Goal: Task Accomplishment & Management: Manage account settings

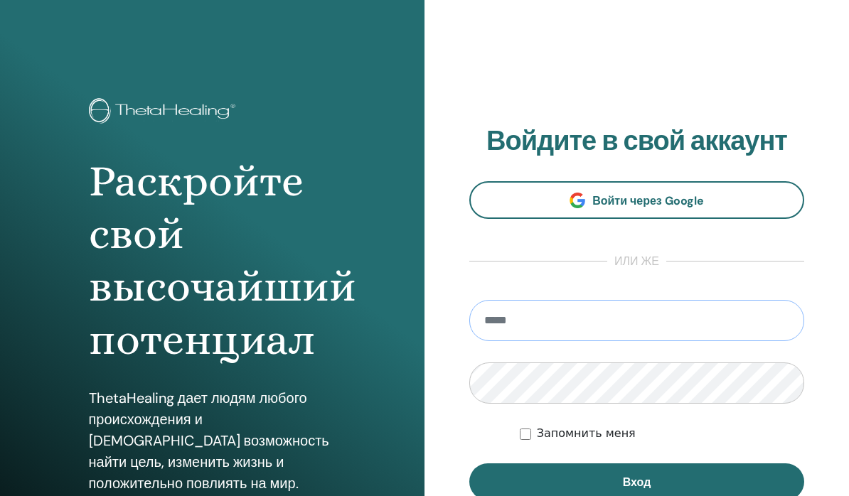
type input "**********"
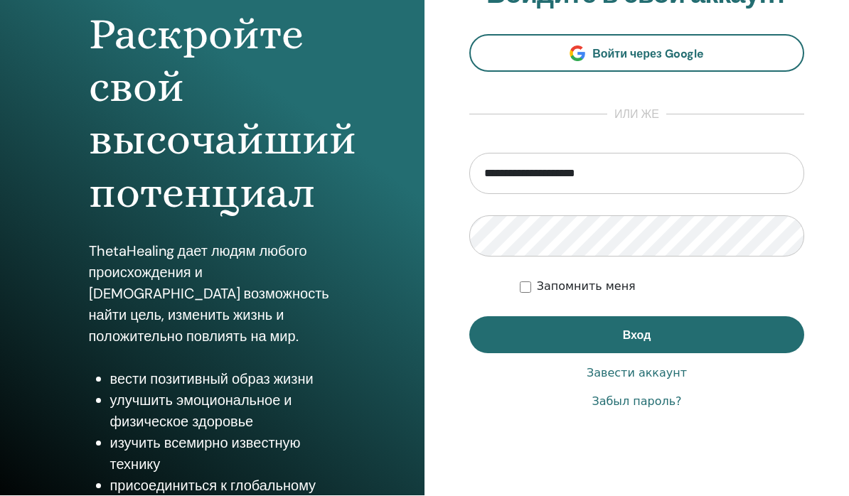
scroll to position [146, 0]
click at [700, 338] on button "Вход" at bounding box center [636, 335] width 335 height 37
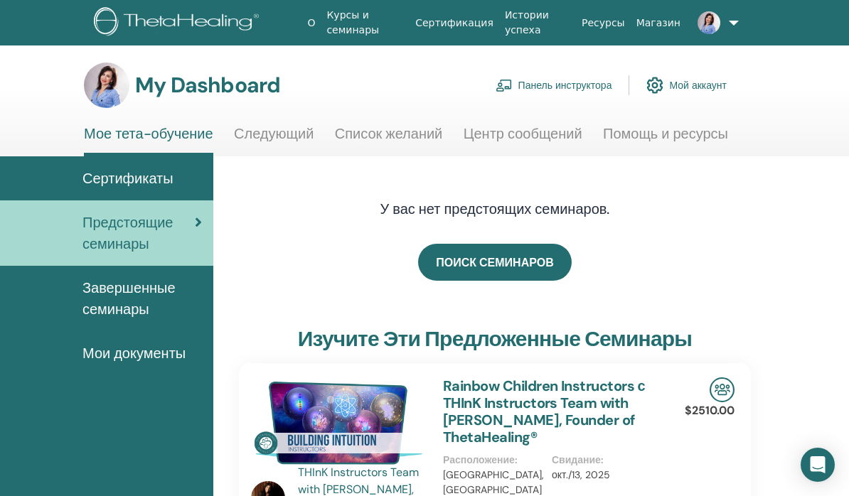
click at [563, 87] on link "Панель инструктора" at bounding box center [554, 85] width 117 height 31
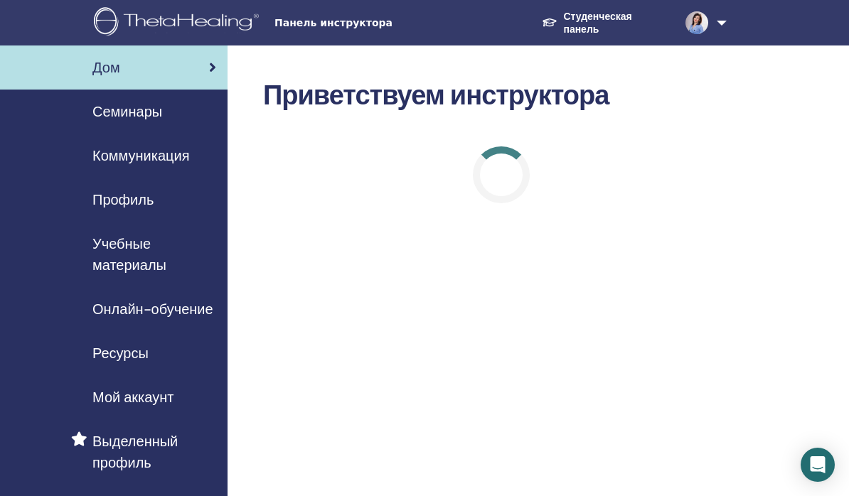
click at [122, 109] on span "Семинары" at bounding box center [127, 111] width 70 height 21
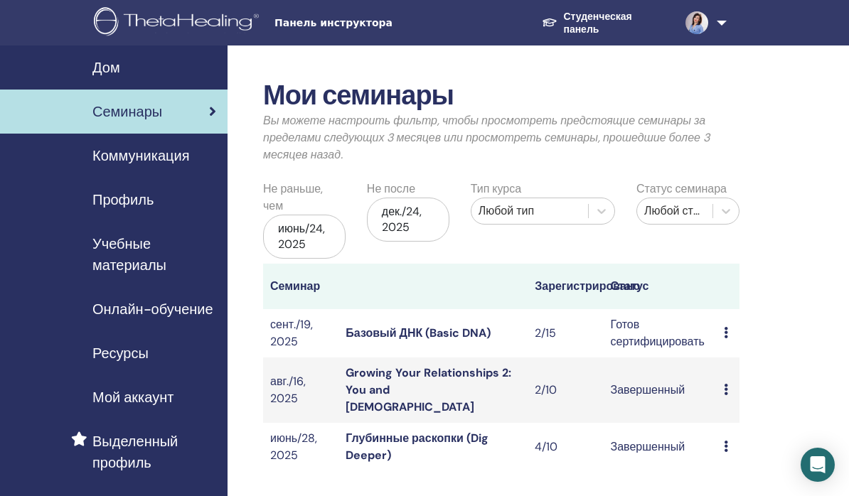
click at [469, 333] on link "Базовый ДНК (Basic DNA)" at bounding box center [418, 333] width 145 height 15
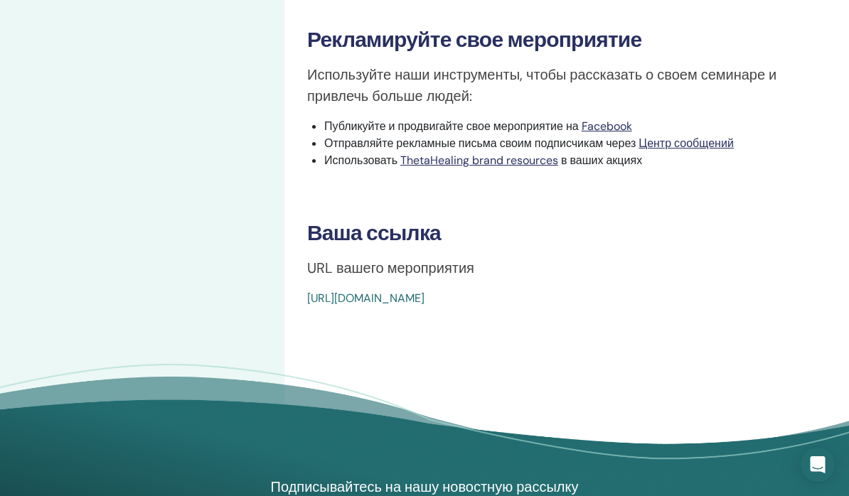
scroll to position [715, 0]
